Goal: Task Accomplishment & Management: Use online tool/utility

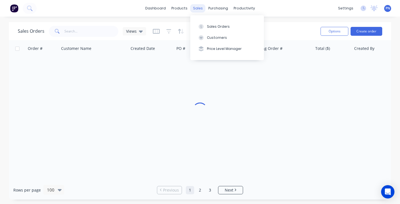
click at [200, 8] on div "sales" at bounding box center [197, 8] width 15 height 8
click at [212, 23] on button "Sales Orders" at bounding box center [227, 26] width 74 height 11
click at [209, 27] on div "Sales Orders" at bounding box center [218, 26] width 23 height 5
click at [210, 25] on div "Sales Orders" at bounding box center [218, 26] width 23 height 5
click at [13, 8] on img at bounding box center [14, 8] width 8 height 8
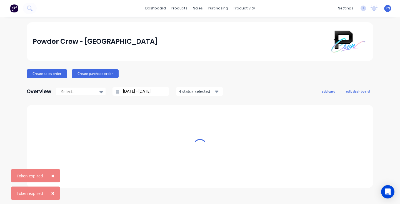
click at [52, 175] on span "×" at bounding box center [52, 176] width 3 height 8
click at [52, 194] on span "×" at bounding box center [52, 194] width 3 height 8
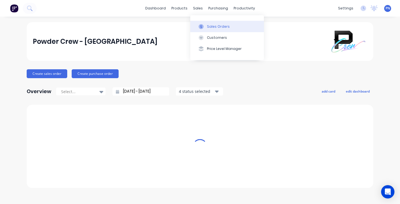
click at [212, 22] on button "Sales Orders" at bounding box center [227, 26] width 74 height 11
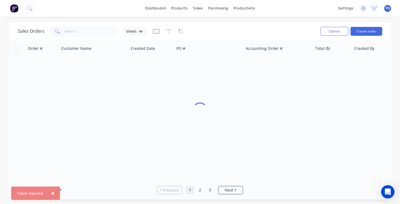
click at [385, 10] on div "PN Powder Crew - Northern Beaches Powder Crew Northern Beaches Administrator Pr…" at bounding box center [387, 8] width 7 height 7
click at [388, 8] on span "PN" at bounding box center [388, 8] width 4 height 5
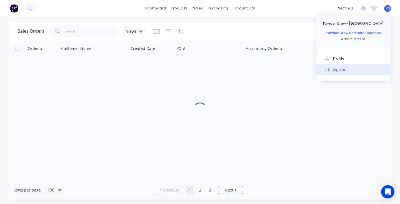
click at [340, 68] on div "Sign out" at bounding box center [340, 69] width 15 height 5
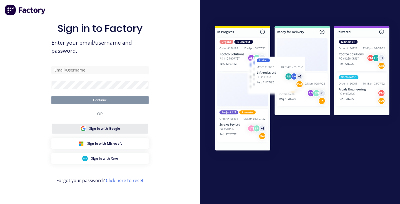
click at [135, 127] on button "Sign in with Google" at bounding box center [99, 129] width 97 height 11
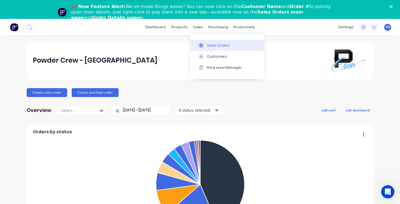
click at [208, 43] on div "Sales Orders" at bounding box center [218, 45] width 23 height 5
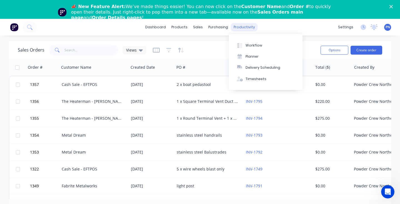
click at [242, 26] on div "productivity" at bounding box center [244, 27] width 27 height 8
click at [250, 46] on div "Workflow" at bounding box center [254, 45] width 17 height 5
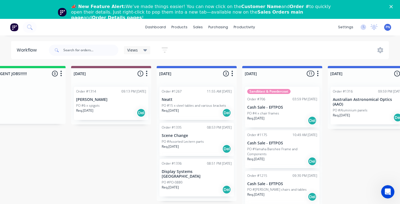
scroll to position [0, 199]
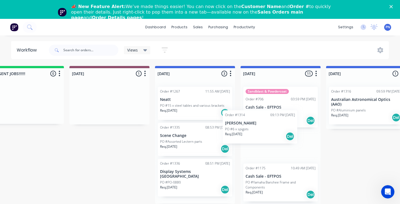
drag, startPoint x: 118, startPoint y: 106, endPoint x: 271, endPoint y: 129, distance: 154.6
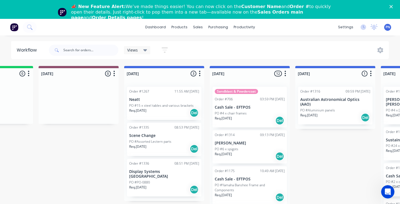
scroll to position [0, 259]
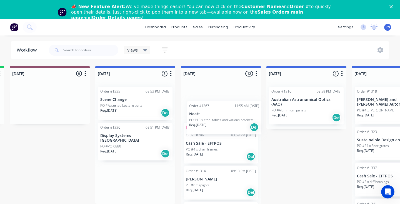
drag, startPoint x: 135, startPoint y: 98, endPoint x: 224, endPoint y: 106, distance: 89.1
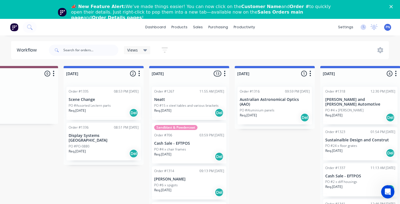
scroll to position [0, 298]
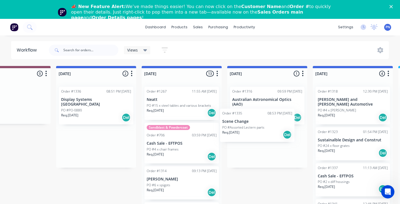
drag, startPoint x: 108, startPoint y: 100, endPoint x: 272, endPoint y: 118, distance: 164.7
click at [273, 120] on div "Submitted 0 Status colour #ADADAD hex #ADADAD Save Cancel Summaries Total order…" at bounding box center [403, 143] width 1410 height 154
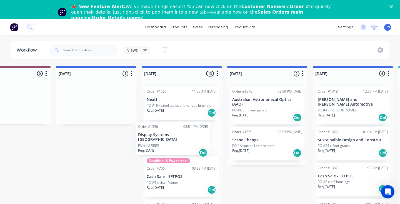
drag, startPoint x: 100, startPoint y: 108, endPoint x: 180, endPoint y: 145, distance: 87.9
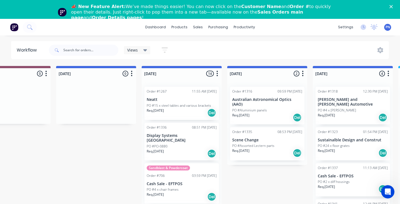
scroll to position [35, 0]
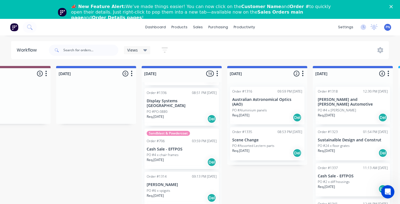
click at [189, 158] on div "Req. [DATE] Del" at bounding box center [182, 162] width 70 height 9
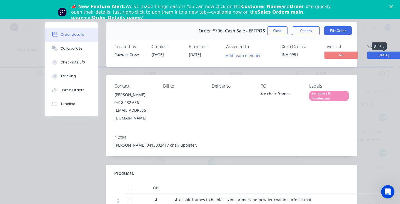
click at [377, 55] on span "[DATE]" at bounding box center [383, 55] width 33 height 7
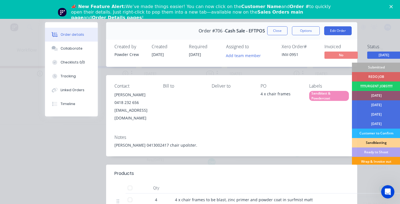
click at [371, 160] on div "Wrap & Invoice out" at bounding box center [376, 161] width 49 height 9
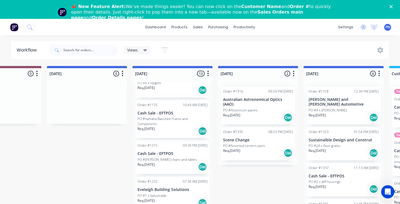
scroll to position [99, 0]
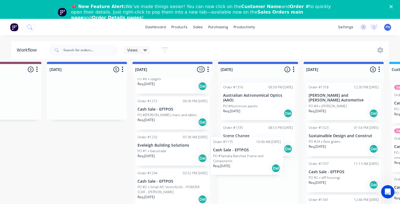
drag, startPoint x: 177, startPoint y: 123, endPoint x: 255, endPoint y: 165, distance: 88.9
click at [255, 165] on div "Submitted 0 Status colour #ADADAD hex #ADADAD Save Cancel Summaries Total order…" at bounding box center [394, 139] width 1410 height 154
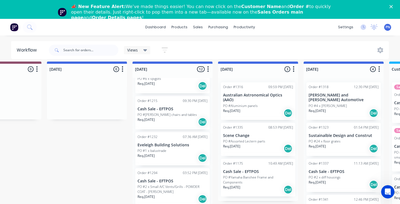
scroll to position [133, 0]
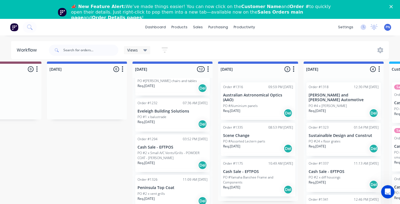
click at [179, 161] on div "Req. [DATE] Del" at bounding box center [173, 165] width 70 height 9
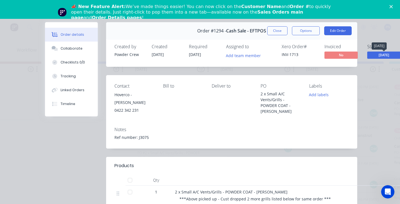
click at [382, 55] on span "[DATE]" at bounding box center [383, 55] width 33 height 7
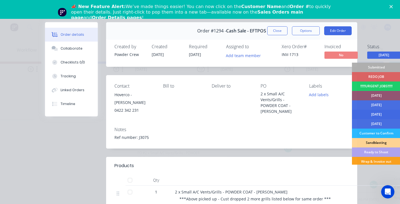
scroll to position [18, 0]
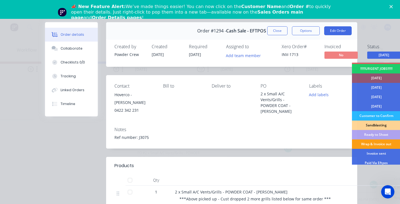
click at [375, 144] on div "Wrap & Invoice out" at bounding box center [376, 144] width 49 height 9
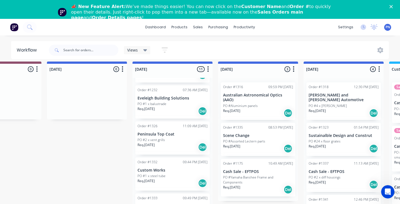
scroll to position [149, 0]
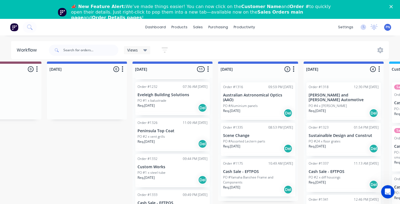
click at [184, 171] on div "PO #1 x steel tube" at bounding box center [173, 173] width 70 height 5
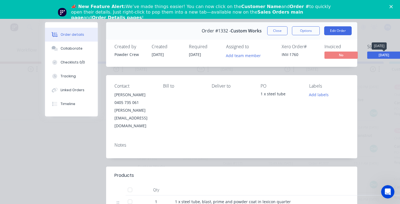
click at [383, 56] on span "[DATE]" at bounding box center [383, 55] width 33 height 7
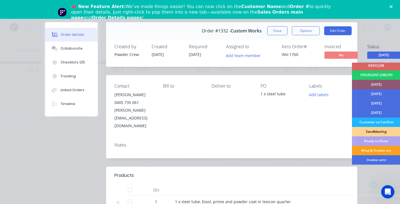
scroll to position [24, 0]
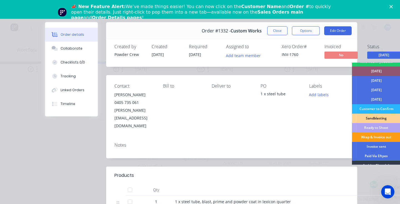
click at [382, 137] on div "Wrap & Invoice out" at bounding box center [376, 137] width 49 height 9
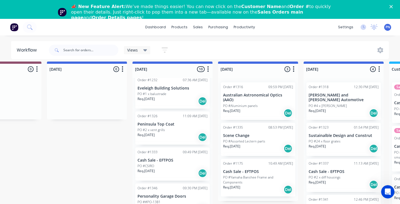
scroll to position [156, 0]
click at [186, 132] on div "Req. [DATE] Del" at bounding box center [173, 136] width 70 height 9
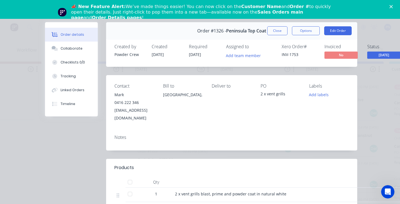
click at [383, 56] on span "[DATE]" at bounding box center [383, 55] width 33 height 7
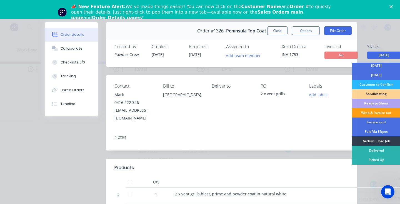
scroll to position [49, 0]
click at [381, 113] on div "Wrap & Invoice out" at bounding box center [376, 112] width 49 height 9
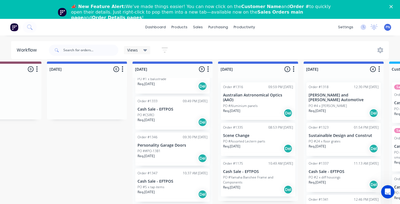
scroll to position [171, 0]
click at [186, 154] on div "Req. [DATE] Del" at bounding box center [173, 158] width 70 height 9
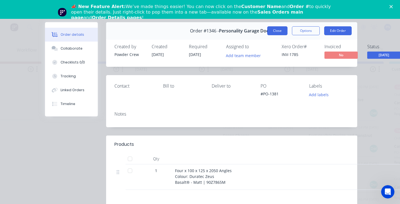
click at [279, 31] on button "Close" at bounding box center [277, 30] width 20 height 9
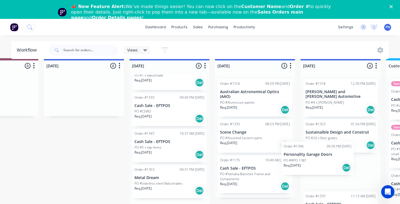
drag, startPoint x: 176, startPoint y: 150, endPoint x: 324, endPoint y: 161, distance: 147.9
click at [324, 161] on div "Submitted 0 Status colour #ADADAD hex #ADADAD Save Cancel Summaries Total order…" at bounding box center [390, 135] width 1410 height 154
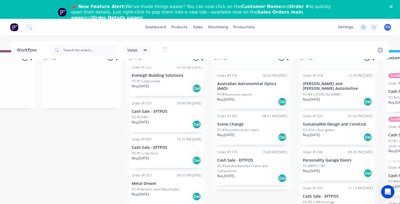
scroll to position [16, 313]
click at [176, 156] on div "Req. [DATE] Del" at bounding box center [167, 160] width 70 height 9
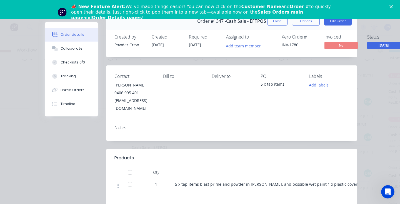
scroll to position [12, 0]
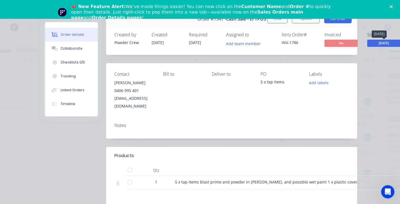
click at [381, 42] on span "[DATE]" at bounding box center [383, 43] width 33 height 7
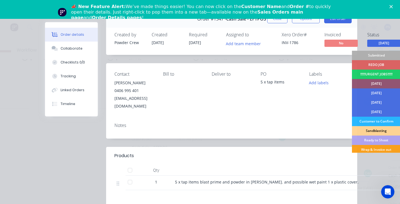
click at [328, 101] on div "Labels Add labels" at bounding box center [329, 91] width 40 height 39
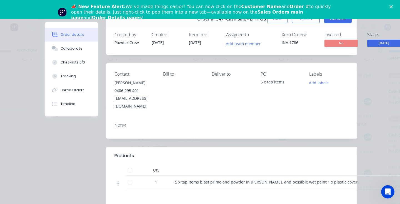
click at [379, 47] on span "[DATE]" at bounding box center [383, 43] width 33 height 7
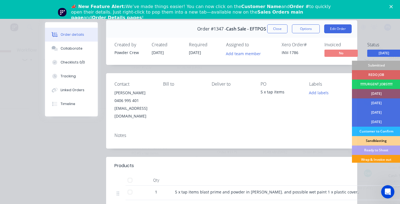
click at [372, 159] on div "Wrap & Invoice out" at bounding box center [376, 159] width 49 height 9
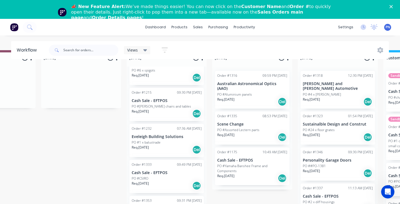
scroll to position [102, 0]
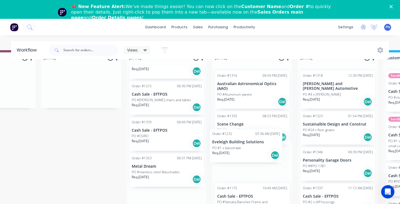
drag, startPoint x: 175, startPoint y: 139, endPoint x: 257, endPoint y: 155, distance: 83.8
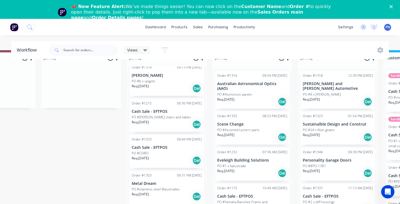
scroll to position [83, 0]
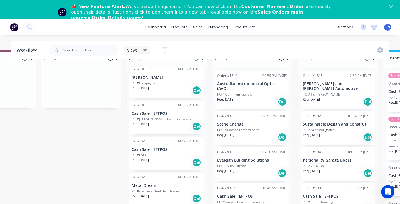
click at [173, 158] on div "Req. [DATE] Del" at bounding box center [167, 162] width 70 height 9
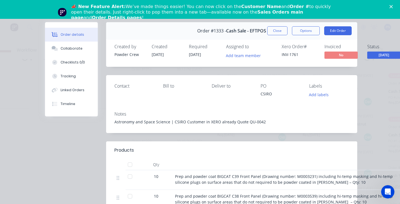
scroll to position [0, 0]
click at [274, 32] on button "Close" at bounding box center [277, 30] width 20 height 9
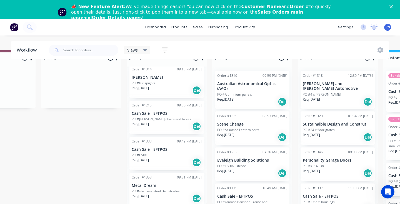
click at [261, 101] on div "Req. [DATE] Del" at bounding box center [252, 101] width 70 height 9
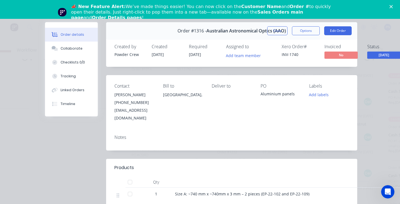
click at [375, 54] on span "[DATE]" at bounding box center [383, 55] width 33 height 7
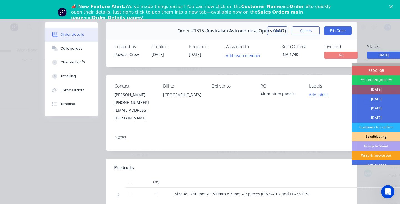
scroll to position [8, 0]
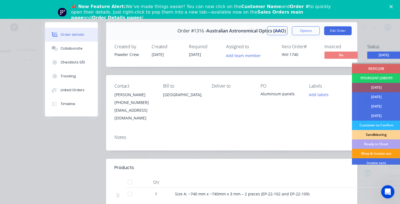
click at [369, 152] on div "Wrap & Invoice out" at bounding box center [376, 153] width 49 height 9
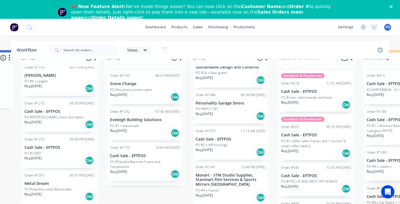
scroll to position [16, 423]
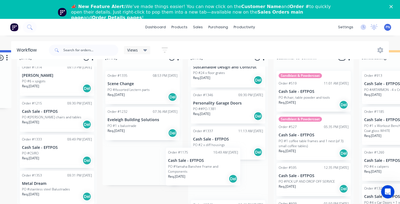
drag, startPoint x: 165, startPoint y: 161, endPoint x: 224, endPoint y: 163, distance: 58.9
click at [226, 165] on div "Submitted 0 Status colour #ADADAD hex #ADADAD Save Cancel Summaries Total order…" at bounding box center [278, 127] width 1410 height 154
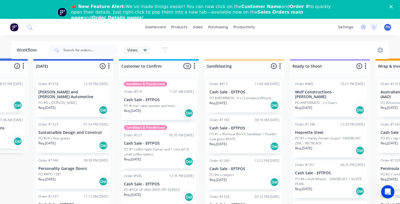
scroll to position [0, 0]
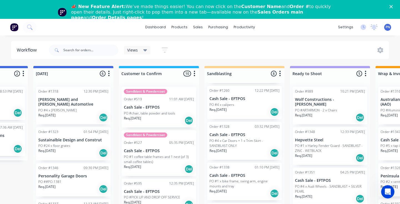
click at [251, 149] on div "Req. [DATE] Del" at bounding box center [244, 153] width 70 height 9
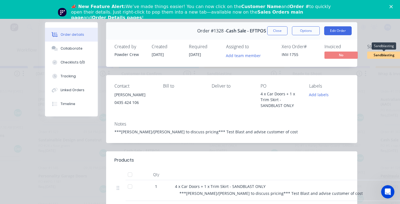
click at [378, 55] on span "Sandblasting" at bounding box center [383, 55] width 33 height 7
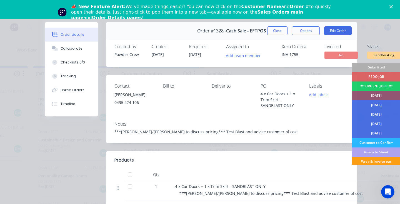
click at [370, 160] on div "Wrap & Invoice out" at bounding box center [376, 161] width 49 height 9
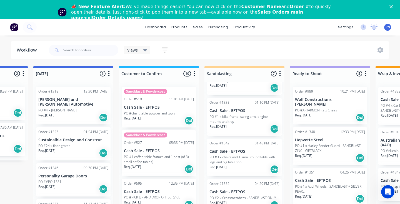
scroll to position [106, 0]
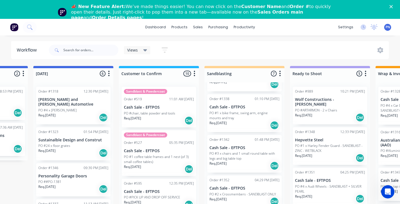
click at [253, 165] on div "Req. [DATE] Del" at bounding box center [244, 165] width 70 height 9
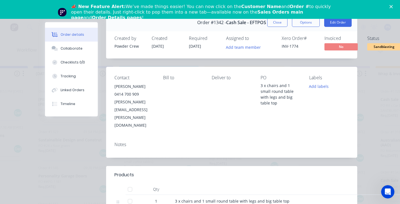
scroll to position [6, 0]
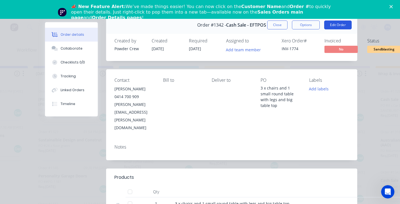
click at [333, 23] on button "Edit Order" at bounding box center [338, 25] width 28 height 9
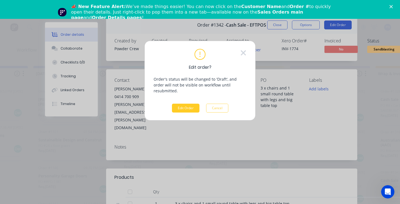
click at [194, 104] on button "Edit Order" at bounding box center [186, 108] width 28 height 9
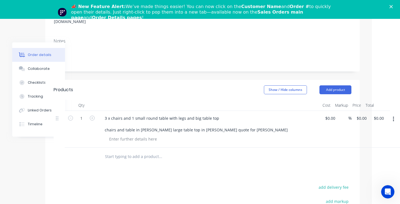
scroll to position [125, 28]
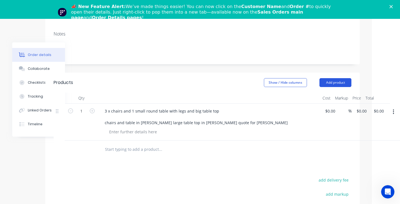
click at [335, 78] on button "Add product" at bounding box center [336, 82] width 32 height 9
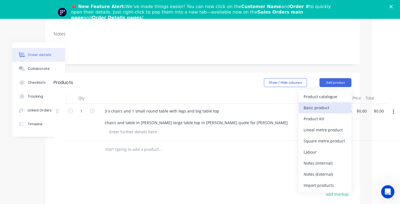
click at [325, 104] on div "Basic product" at bounding box center [325, 108] width 43 height 8
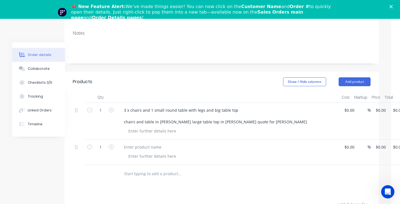
scroll to position [126, 0]
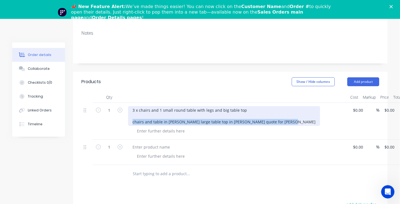
drag, startPoint x: 283, startPoint y: 98, endPoint x: 131, endPoint y: 96, distance: 152.0
click at [131, 106] on div "3 x chairs and 1 small round table with legs and big table top chairs and table…" at bounding box center [224, 116] width 192 height 20
copy div "chairs and table in [PERSON_NAME] large table top in [PERSON_NAME] quote for [P…"
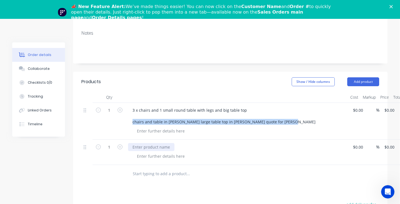
click at [143, 143] on div at bounding box center [151, 147] width 46 height 8
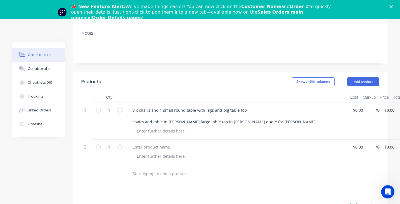
click at [200, 127] on div at bounding box center [239, 131] width 213 height 8
click at [163, 143] on div at bounding box center [149, 147] width 46 height 8
paste div
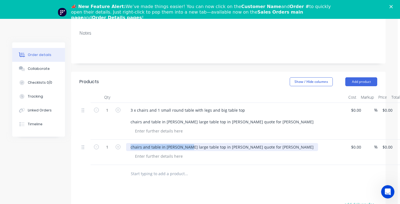
drag, startPoint x: 185, startPoint y: 124, endPoint x: 126, endPoint y: 124, distance: 58.9
click at [126, 140] on div "chairs and table in [PERSON_NAME] large table top in [PERSON_NAME] quote for [P…" at bounding box center [235, 152] width 222 height 25
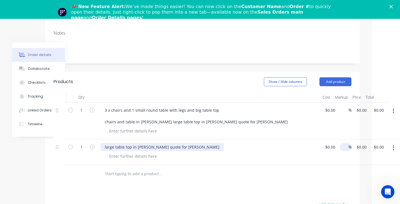
scroll to position [126, 28]
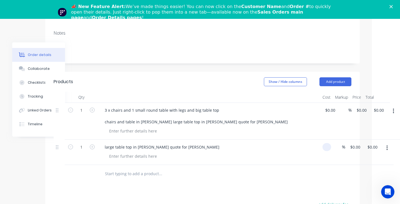
click at [329, 143] on input at bounding box center [328, 147] width 6 height 8
type input "$300.00"
click at [303, 140] on div "large table top in [PERSON_NAME] quote for [PERSON_NAME]" at bounding box center [209, 152] width 222 height 25
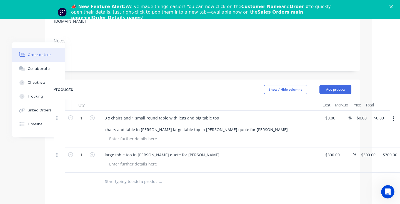
scroll to position [114, 28]
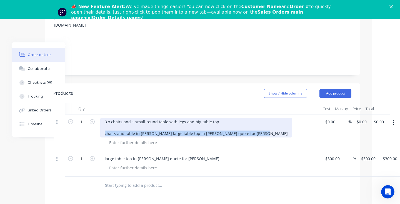
drag, startPoint x: 254, startPoint y: 111, endPoint x: 103, endPoint y: 111, distance: 151.1
click at [102, 118] on div "3 x chairs and 1 small round table with legs and big table top chairs and table…" at bounding box center [196, 128] width 192 height 20
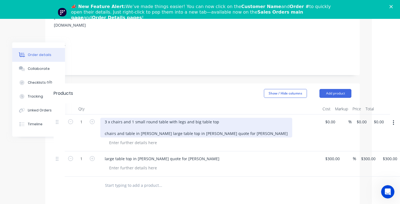
click at [176, 118] on div "3 x chairs and 1 small round table with legs and big table top chairs and table…" at bounding box center [196, 128] width 192 height 20
drag, startPoint x: 253, startPoint y: 110, endPoint x: 159, endPoint y: 109, distance: 93.6
click at [159, 118] on div "3 x chairs and 1 small round table with legs and big table top chairs and table…" at bounding box center [196, 128] width 192 height 20
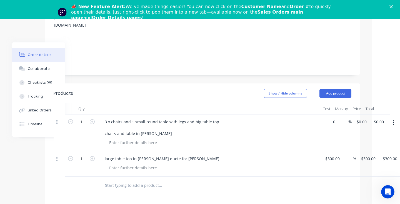
drag, startPoint x: 329, startPoint y: 99, endPoint x: 329, endPoint y: 108, distance: 9.4
click at [329, 118] on input "0" at bounding box center [331, 122] width 13 height 8
type input "$400.00"
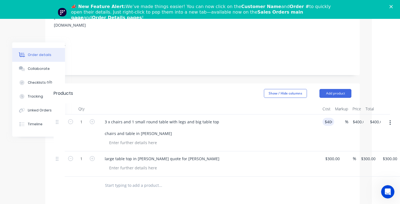
click at [308, 118] on div "3 x chairs and 1 small round table with legs and big table top chairs and table…" at bounding box center [209, 128] width 218 height 20
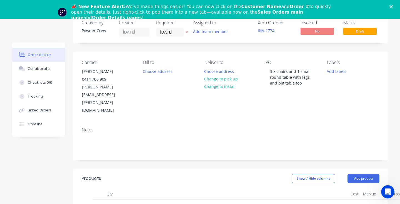
scroll to position [29, 0]
click at [391, 7] on polygon "Close" at bounding box center [391, 6] width 3 height 3
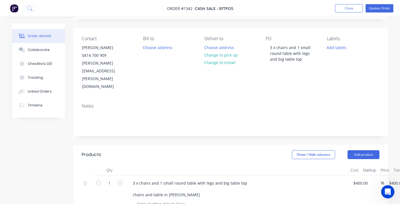
scroll to position [0, 0]
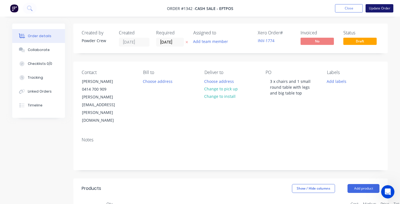
click at [384, 7] on button "Update Order" at bounding box center [380, 8] width 28 height 8
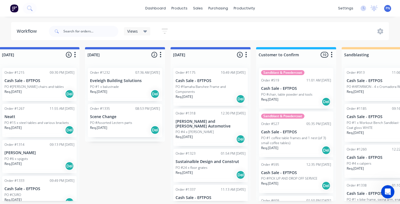
scroll to position [0, 443]
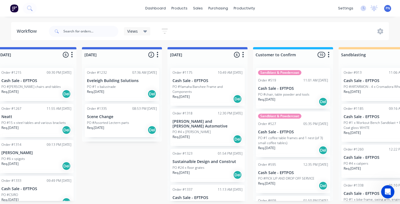
click at [298, 103] on div "Req. [DATE] Del" at bounding box center [293, 101] width 70 height 9
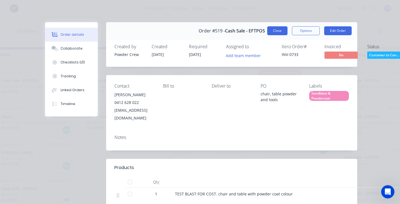
click at [277, 31] on button "Close" at bounding box center [277, 30] width 20 height 9
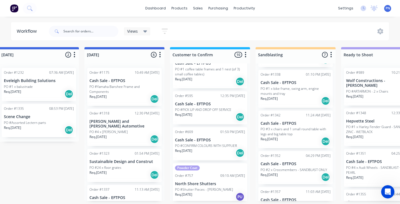
scroll to position [123, 0]
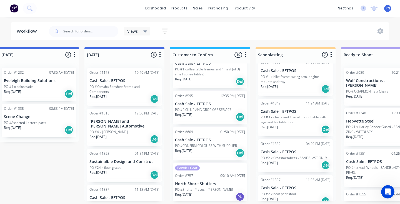
click at [303, 127] on div "Req. [DATE] Del" at bounding box center [296, 129] width 70 height 9
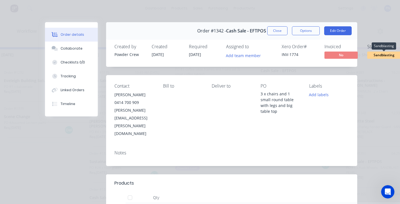
click at [381, 55] on span "Sandblasting" at bounding box center [383, 55] width 33 height 7
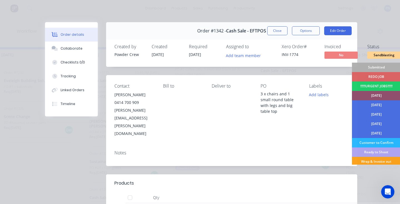
click at [377, 95] on div "[DATE]" at bounding box center [376, 95] width 49 height 9
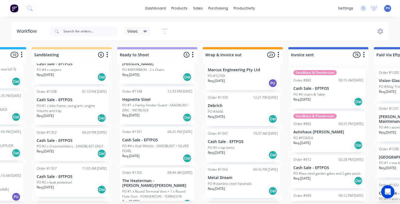
scroll to position [752, 0]
click at [96, 30] on input "text" at bounding box center [90, 31] width 55 height 11
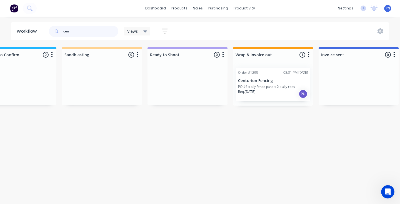
scroll to position [0, 720]
type input "cen"
click at [283, 94] on div "Req. [DATE] PU" at bounding box center [273, 93] width 70 height 9
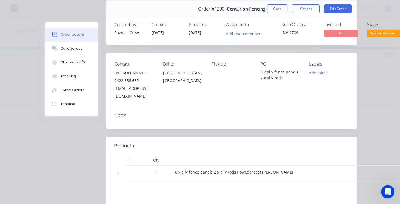
scroll to position [0, 0]
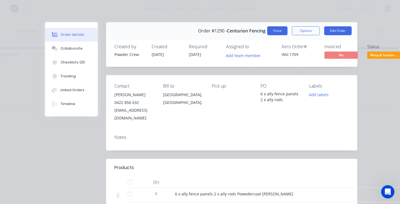
click at [276, 30] on button "Close" at bounding box center [277, 30] width 20 height 9
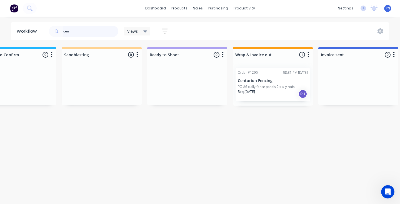
click at [100, 29] on input "cen" at bounding box center [90, 31] width 55 height 11
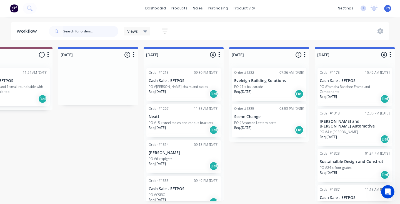
scroll to position [0, 297]
click at [100, 29] on input "text" at bounding box center [90, 31] width 55 height 11
click at [101, 29] on input "text" at bounding box center [90, 31] width 55 height 11
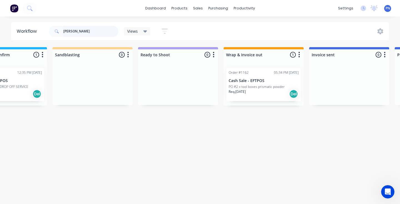
scroll to position [0, 737]
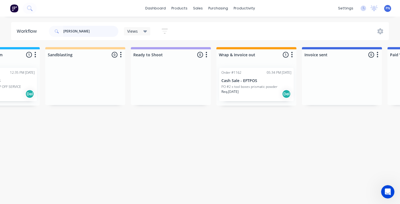
type input "[PERSON_NAME]"
click at [259, 92] on div "Req. [DATE] Del" at bounding box center [256, 93] width 70 height 9
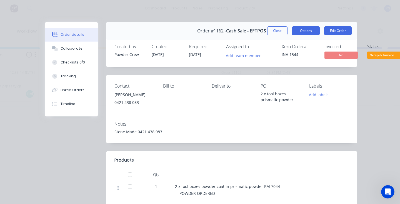
click at [306, 29] on button "Options" at bounding box center [306, 30] width 28 height 9
click at [337, 30] on button "Edit Order" at bounding box center [338, 30] width 28 height 9
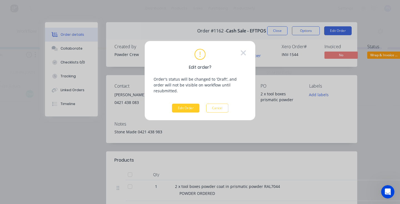
click at [183, 104] on button "Edit Order" at bounding box center [186, 108] width 28 height 9
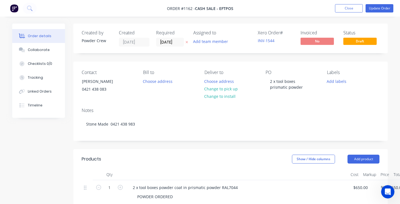
type input "$650.00"
